Goal: Use online tool/utility: Use online tool/utility

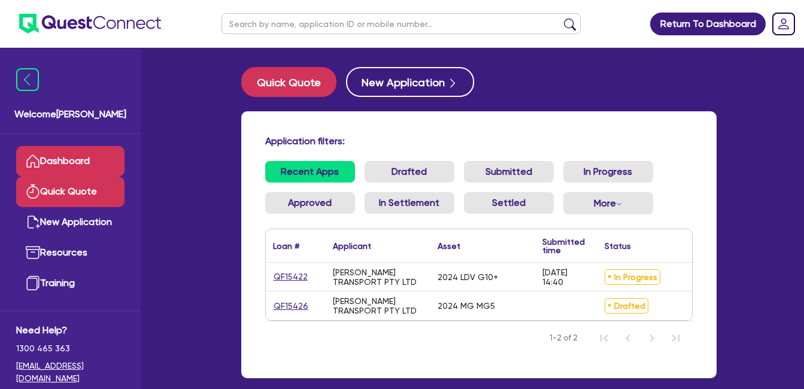
scroll to position [71, 0]
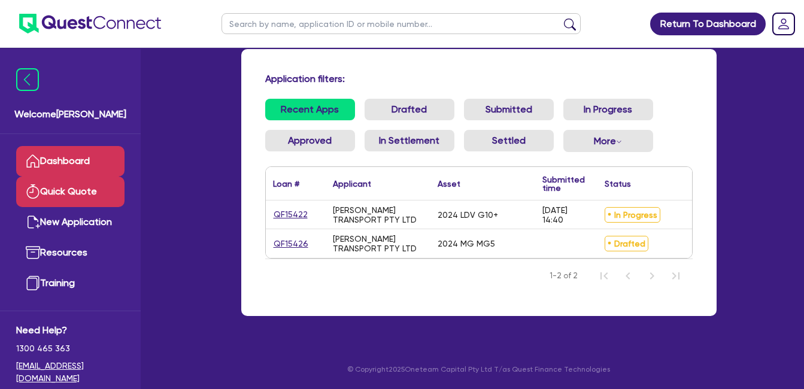
click at [81, 201] on link "Quick Quote" at bounding box center [70, 192] width 108 height 31
select select "Quest Finance - Own Book"
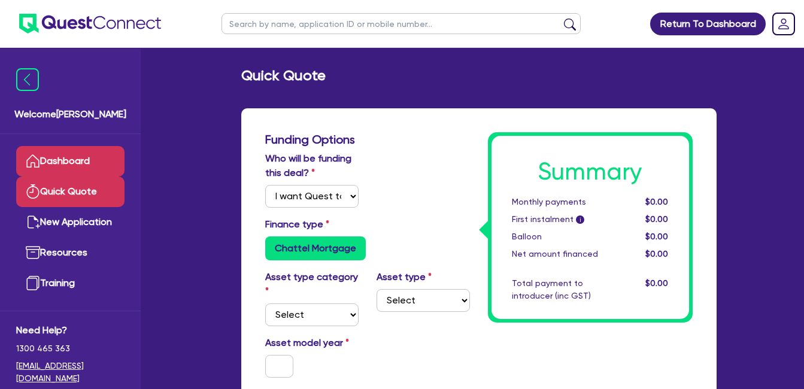
click at [81, 165] on link "Dashboard" at bounding box center [70, 161] width 108 height 31
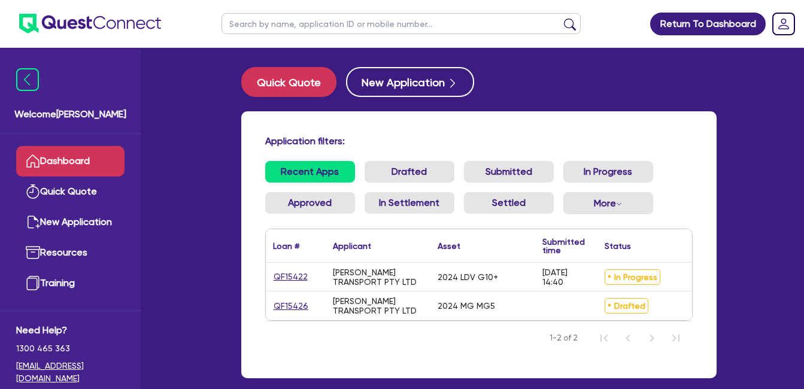
click at [696, 210] on div "Recent Apps Drafted Submitted In Progress Approved In Settlement Settled More W…" at bounding box center [478, 195] width 445 height 68
click at [68, 171] on link "Dashboard" at bounding box center [70, 161] width 108 height 31
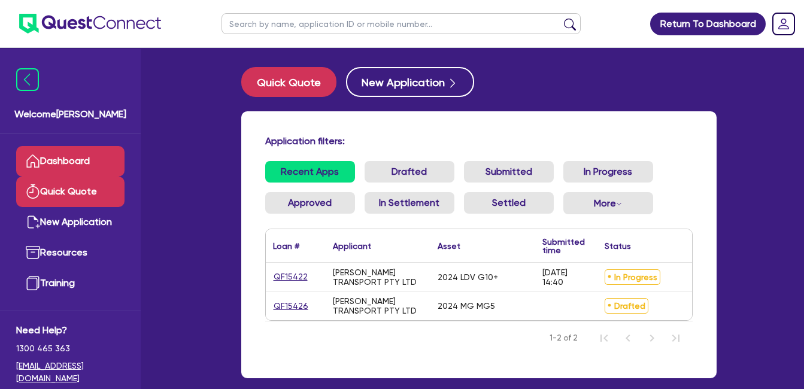
click at [80, 191] on link "Quick Quote" at bounding box center [70, 192] width 108 height 31
select select "Quest Finance - Own Book"
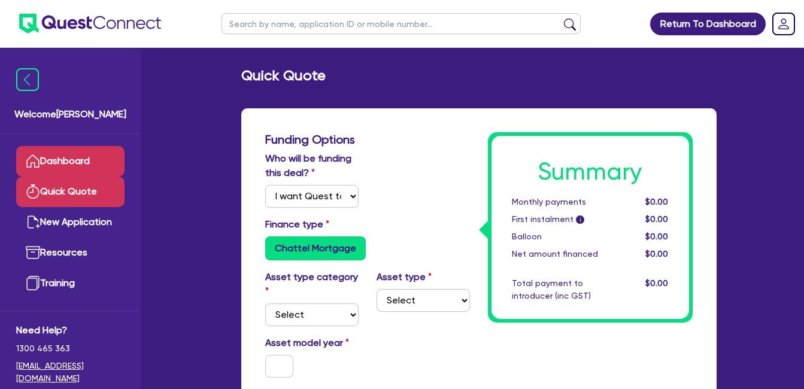
click at [60, 156] on link "Dashboard" at bounding box center [70, 161] width 108 height 31
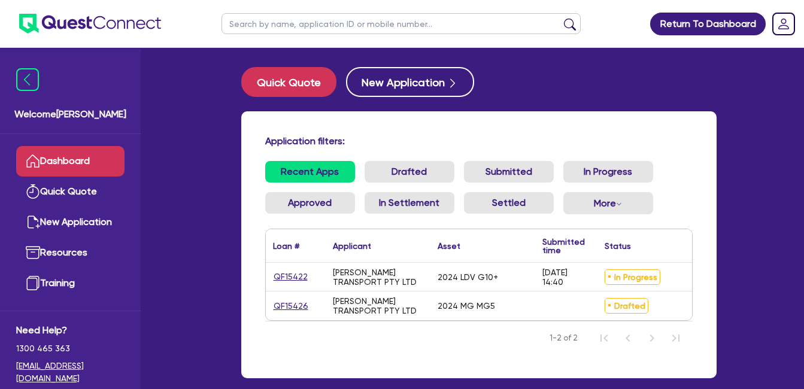
click at [669, 151] on div "Application filters:" at bounding box center [478, 143] width 445 height 16
